Goal: Navigation & Orientation: Locate item on page

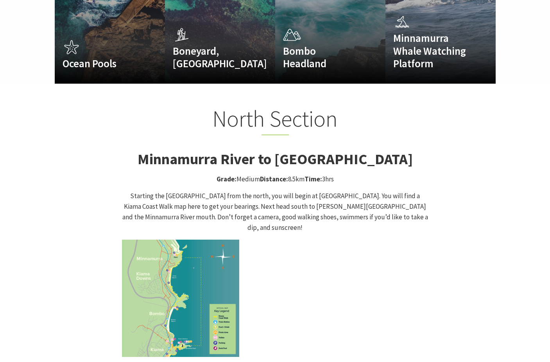
scroll to position [761, 0]
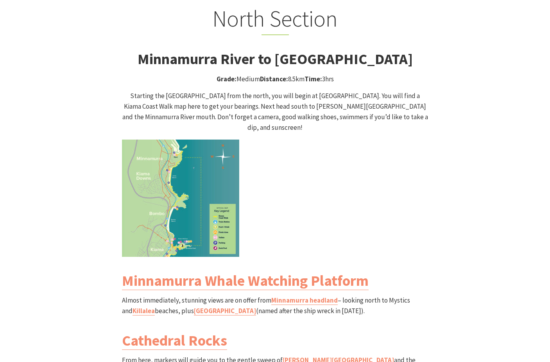
click at [195, 165] on img at bounding box center [180, 198] width 117 height 117
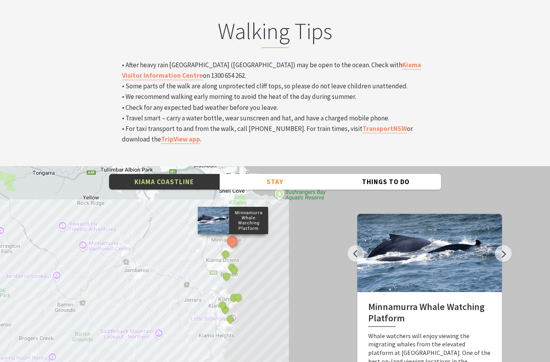
scroll to position [2618, 0]
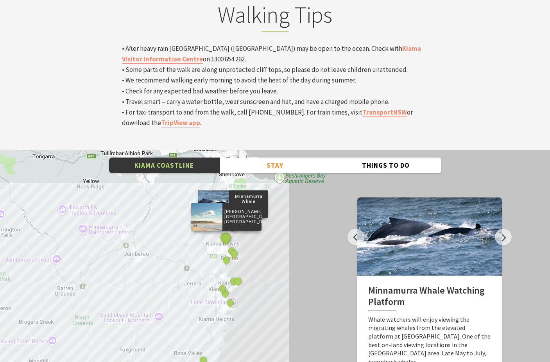
click at [224, 230] on button "See detail about Jones Beach, Kiama Downs" at bounding box center [226, 237] width 14 height 14
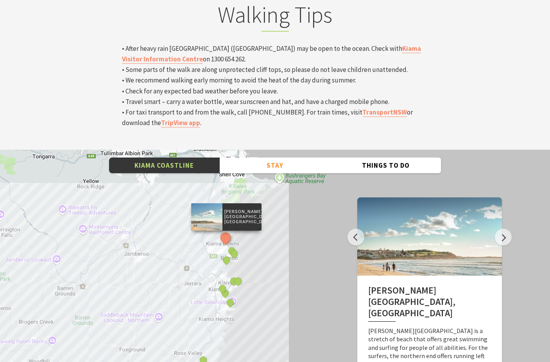
click at [236, 208] on p "[PERSON_NAME][GEOGRAPHIC_DATA], [GEOGRAPHIC_DATA]" at bounding box center [241, 217] width 39 height 18
click at [350, 158] on button "Things To Do" at bounding box center [385, 166] width 111 height 16
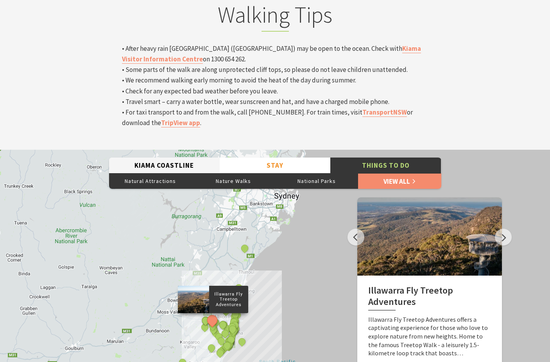
click at [177, 158] on button "Kiama Coastline" at bounding box center [164, 166] width 111 height 16
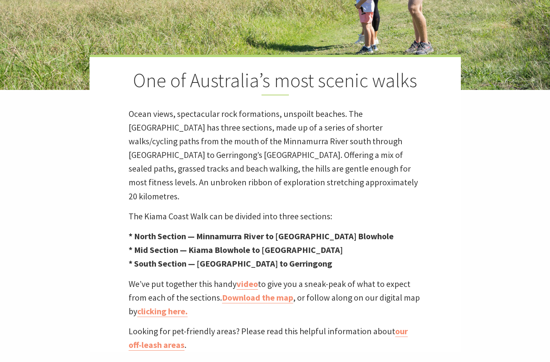
scroll to position [0, 0]
